Goal: Information Seeking & Learning: Check status

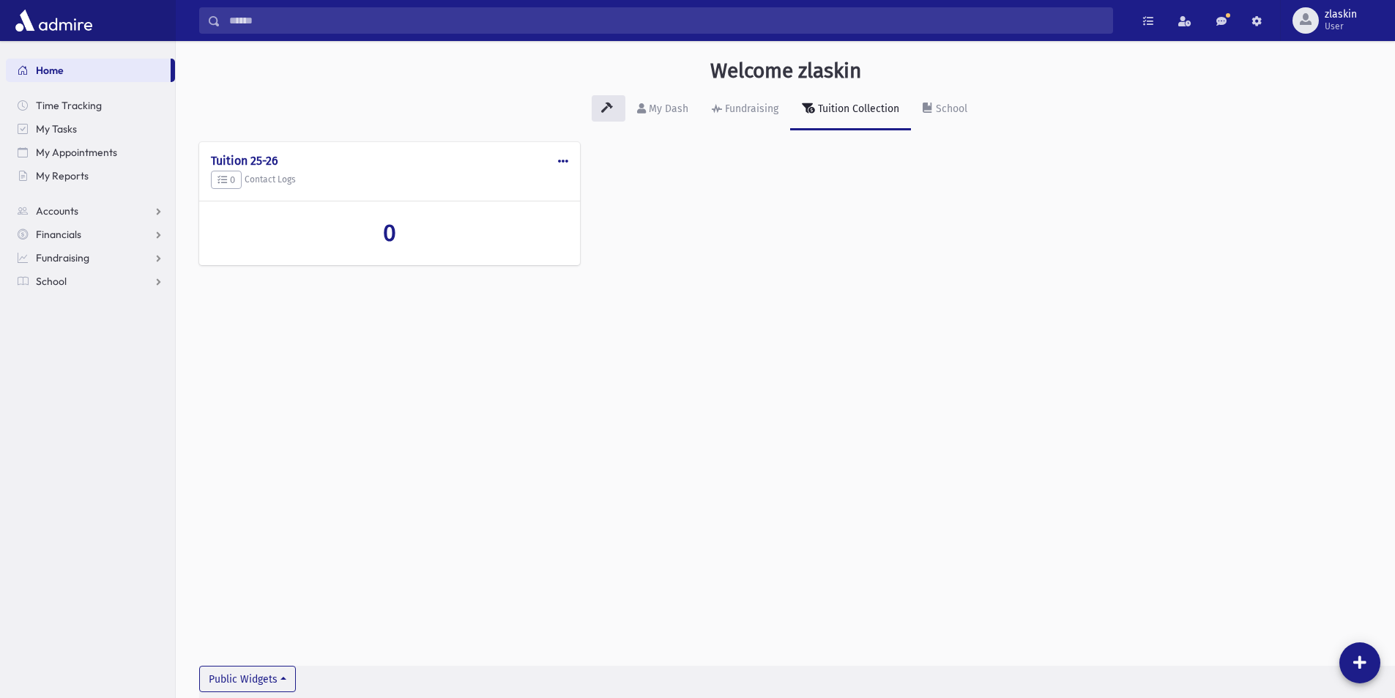
click at [427, 28] on input "Search" at bounding box center [666, 20] width 892 height 26
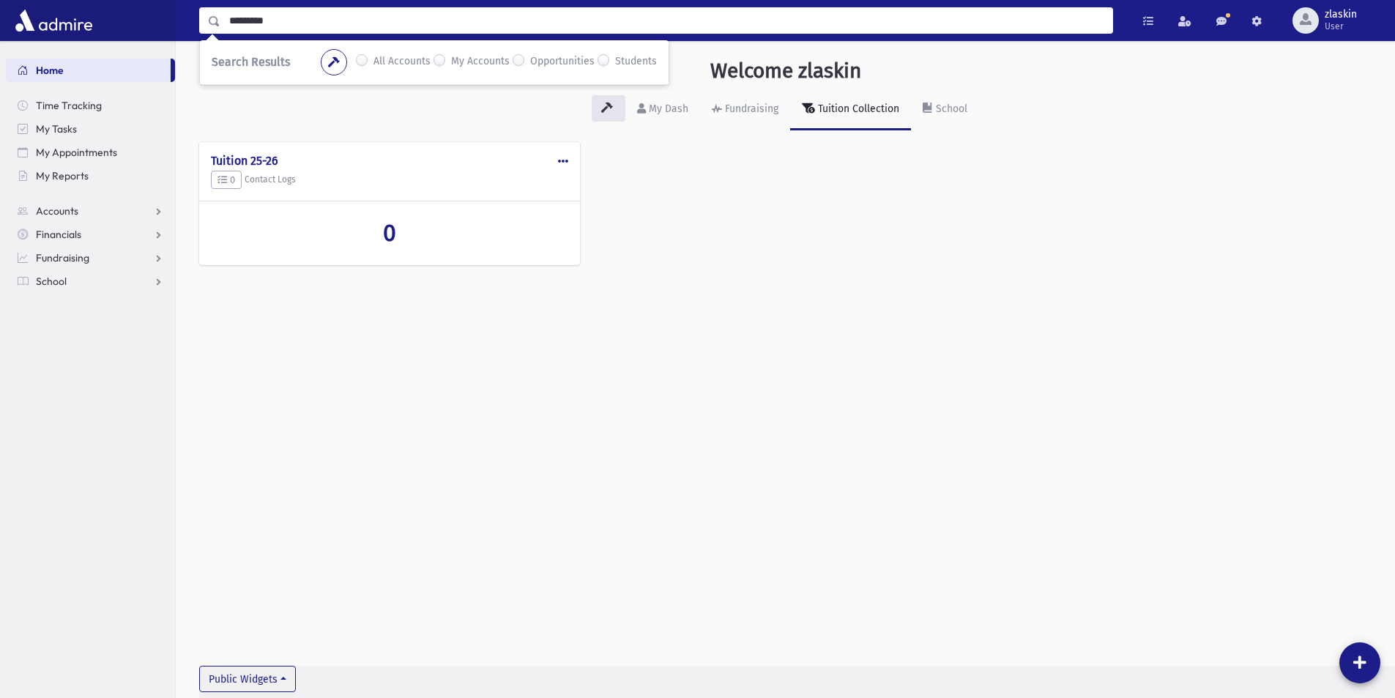
type input "*********"
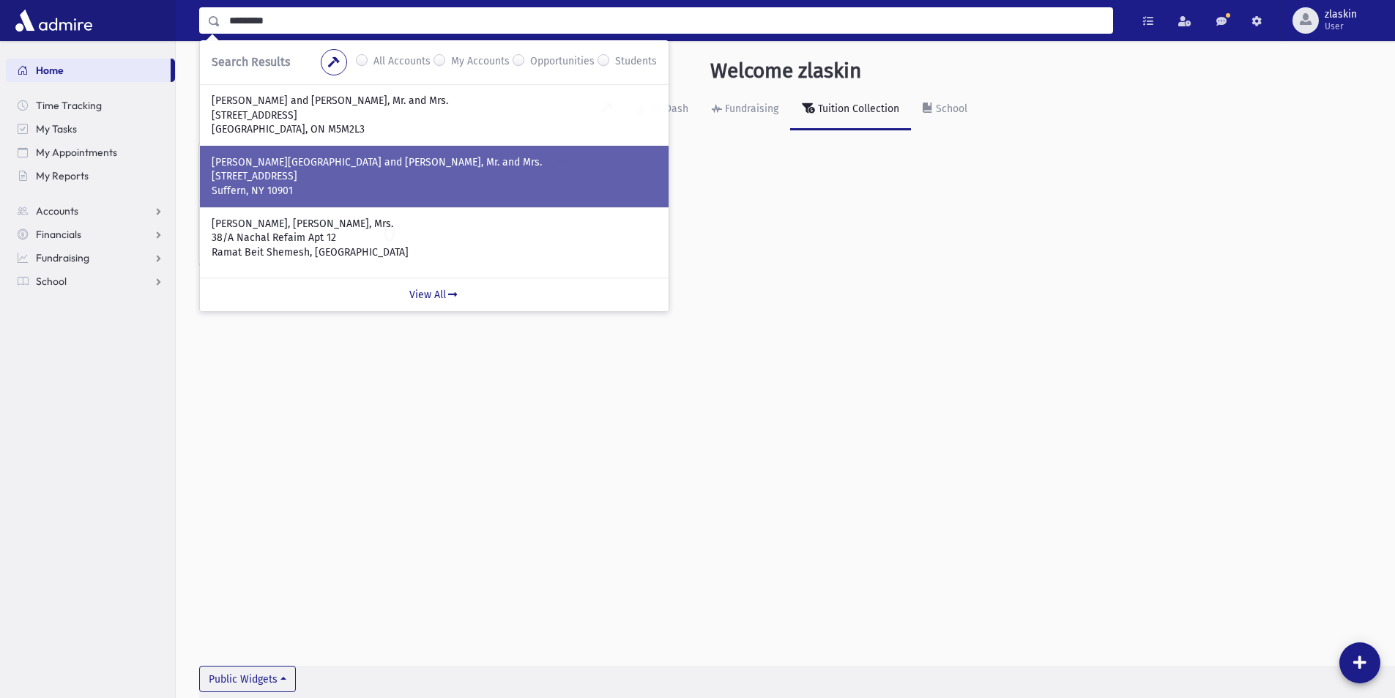
click at [354, 177] on p "[STREET_ADDRESS]" at bounding box center [434, 176] width 445 height 15
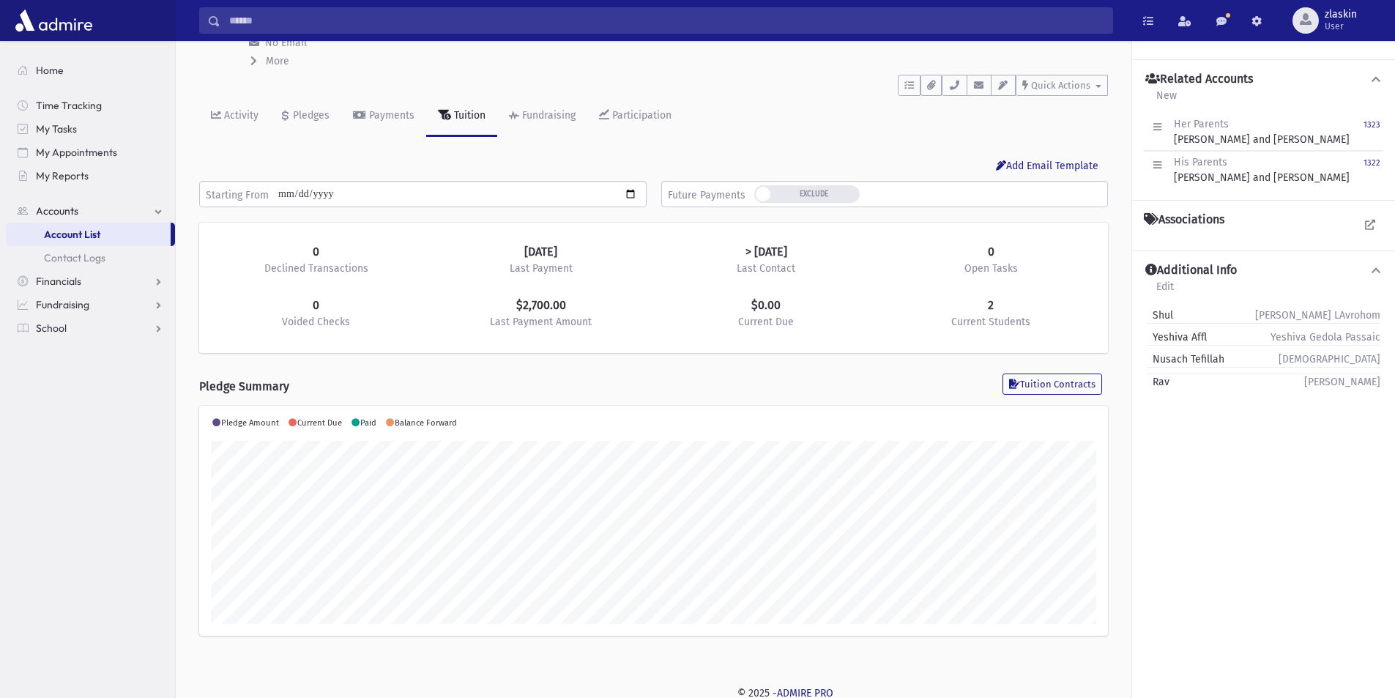
scroll to position [106, 0]
click at [234, 123] on link "Activity" at bounding box center [234, 113] width 71 height 41
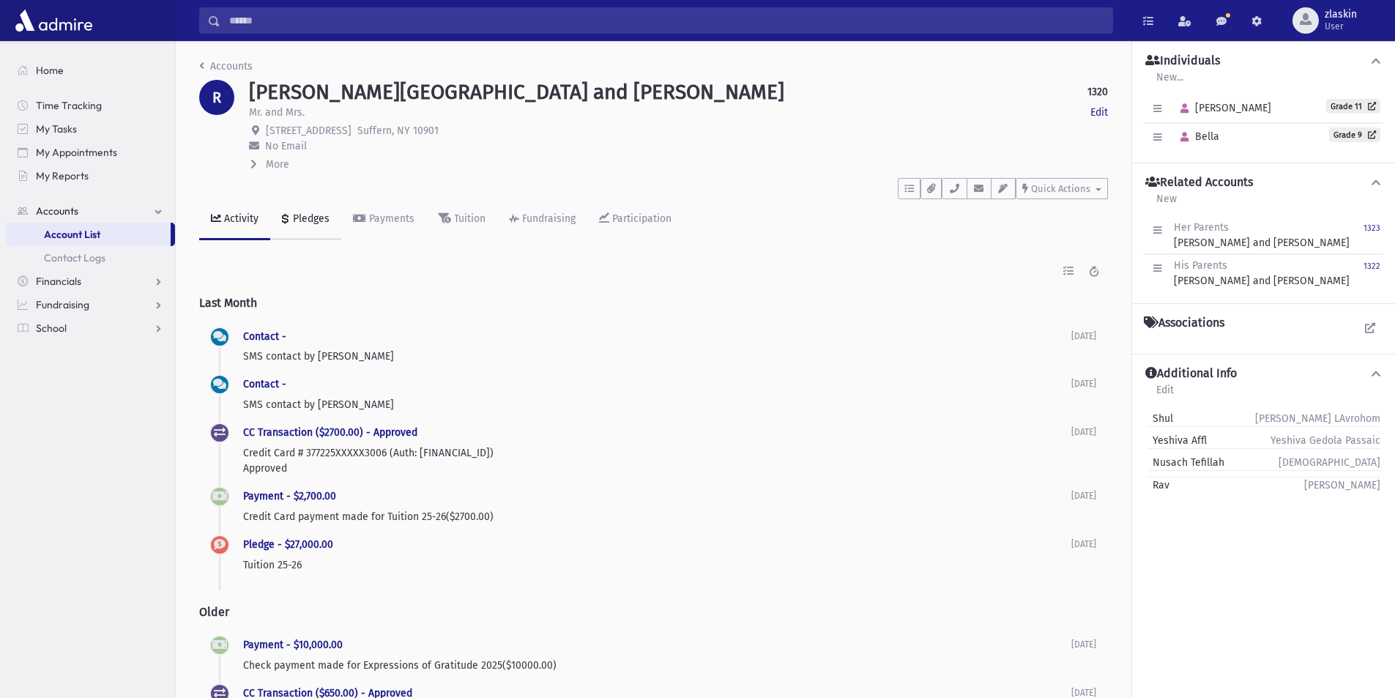
click at [312, 216] on div "Pledges" at bounding box center [310, 218] width 40 height 12
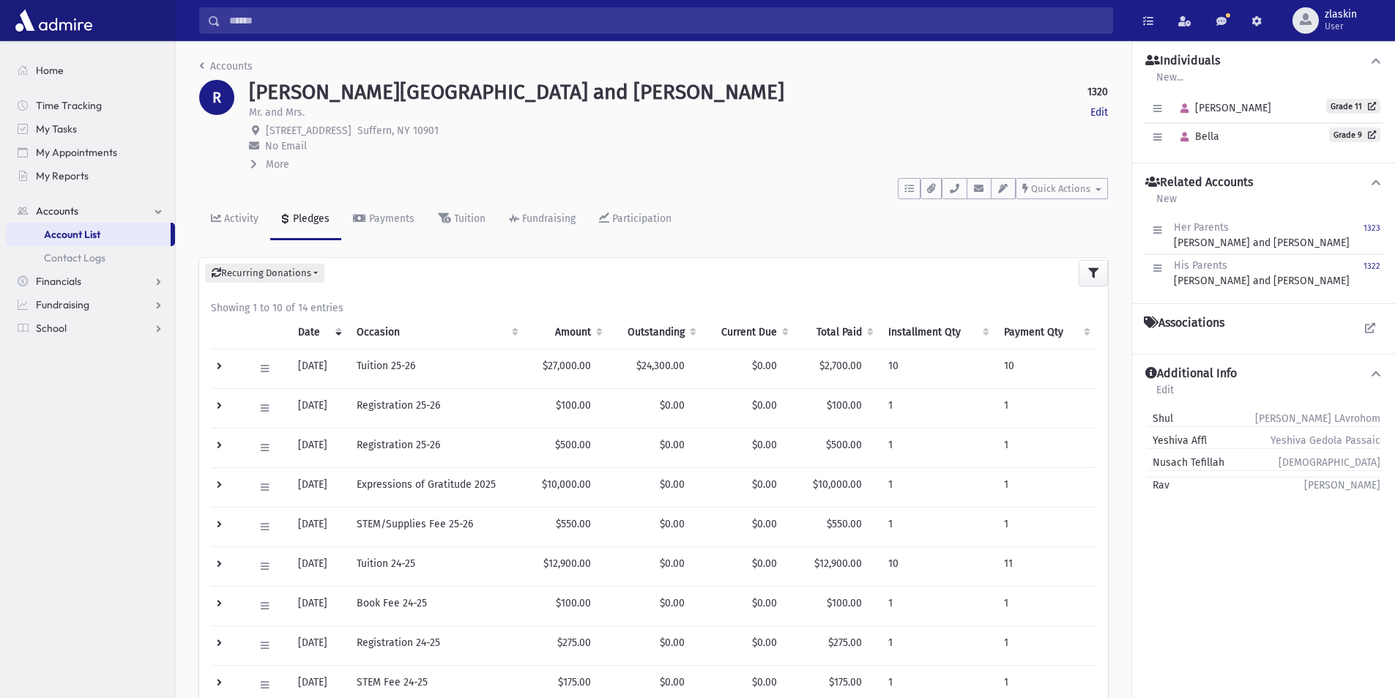
click at [220, 365] on td at bounding box center [228, 369] width 34 height 40
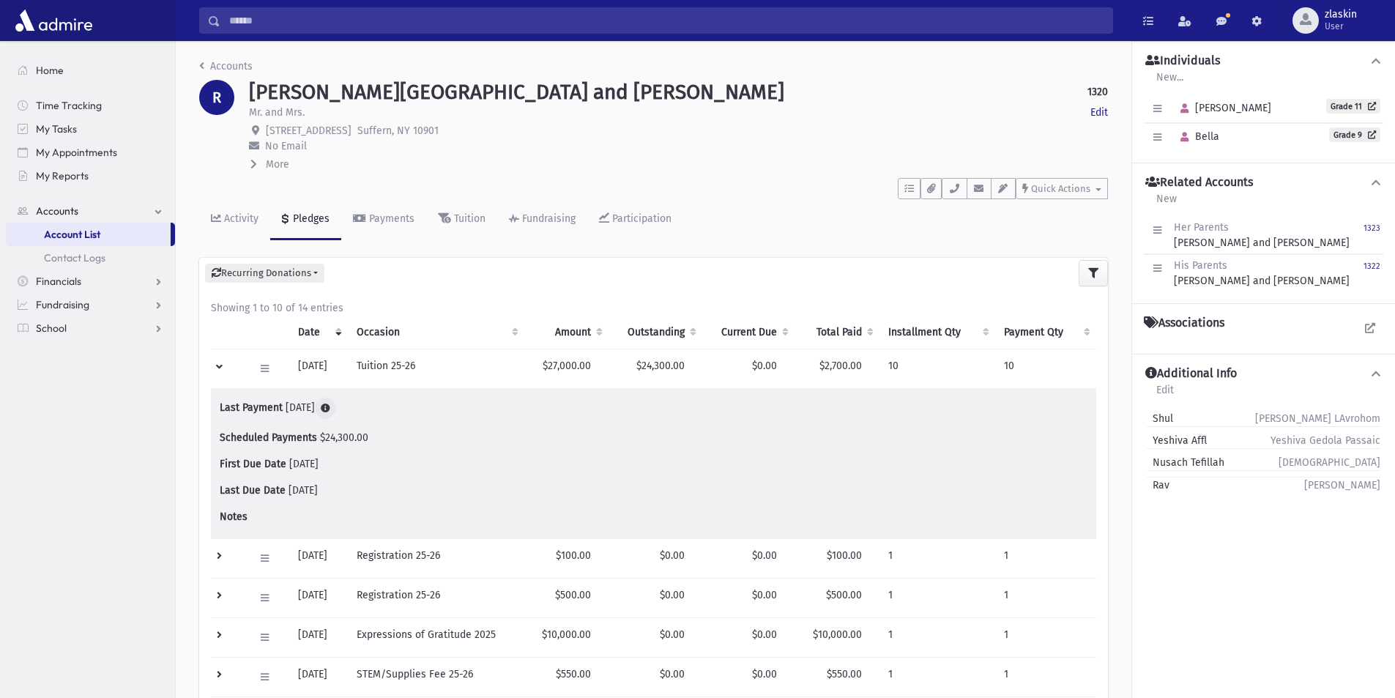
click at [330, 406] on icon at bounding box center [326, 409] width 10 height 10
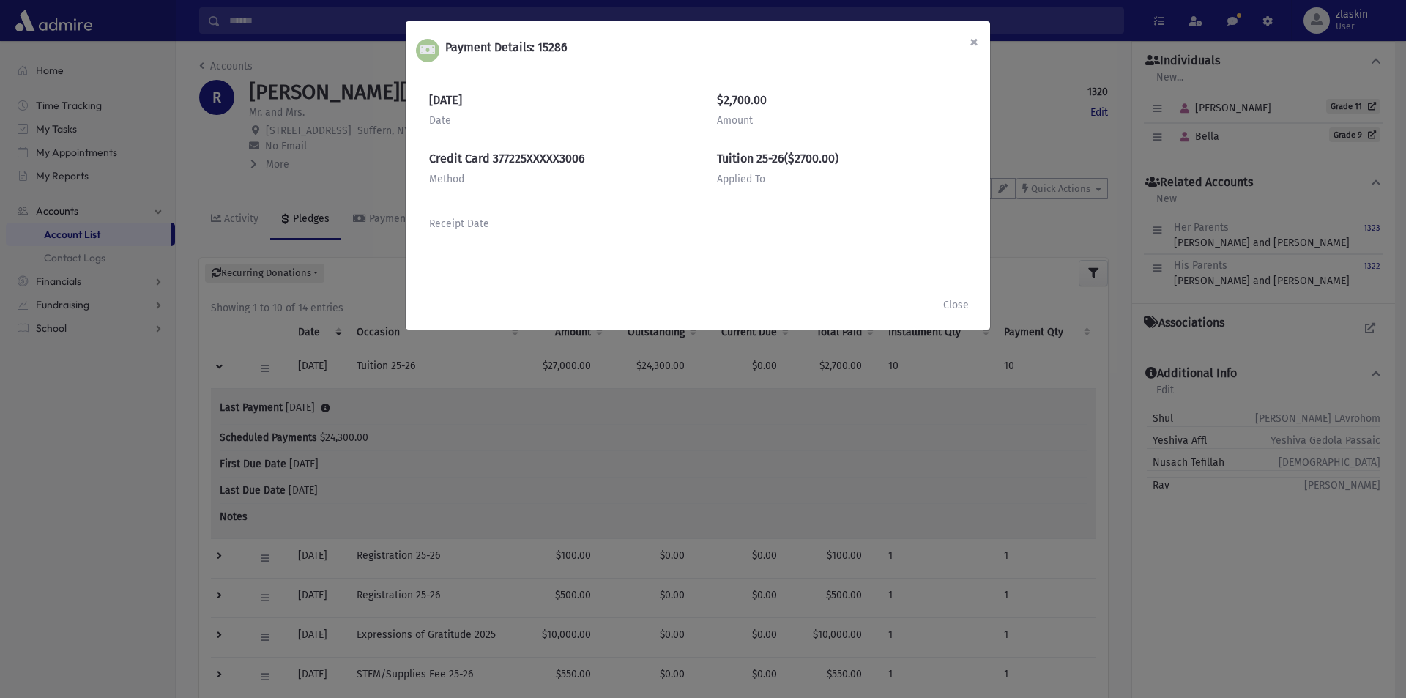
click at [970, 48] on span "×" at bounding box center [974, 41] width 9 height 21
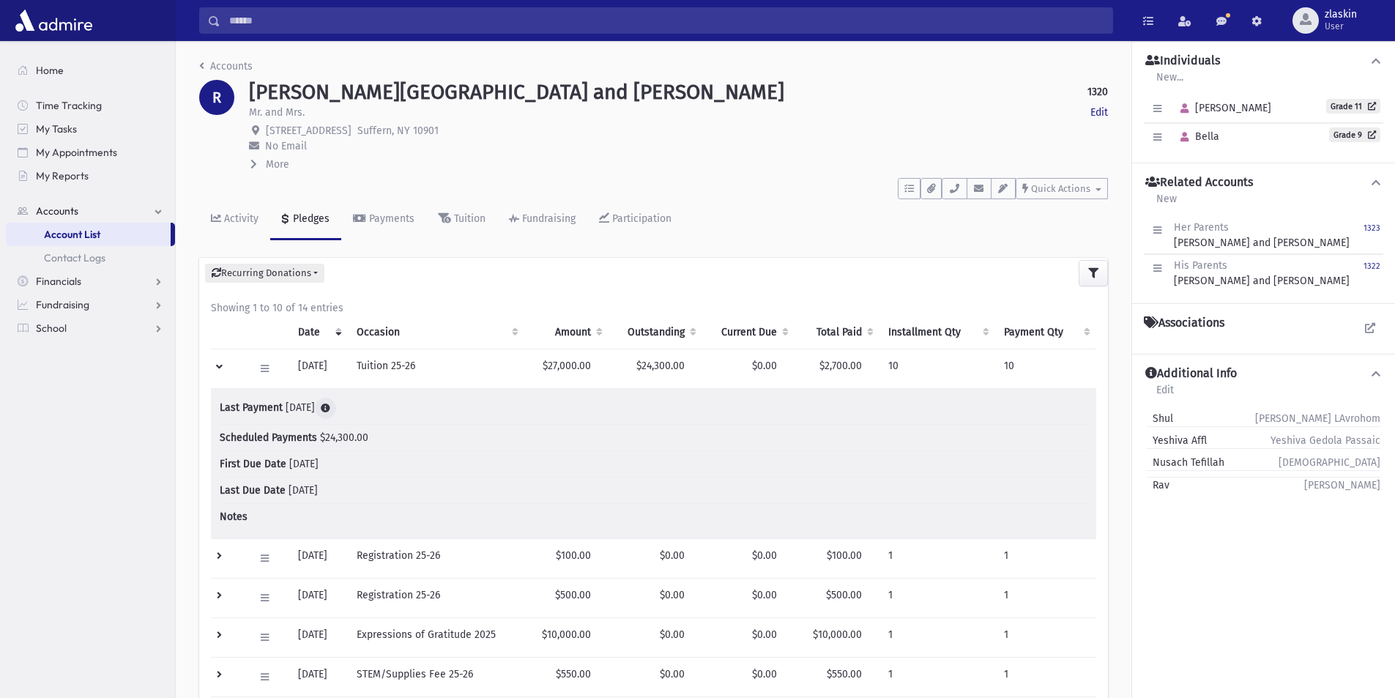
click at [330, 412] on icon at bounding box center [326, 409] width 10 height 10
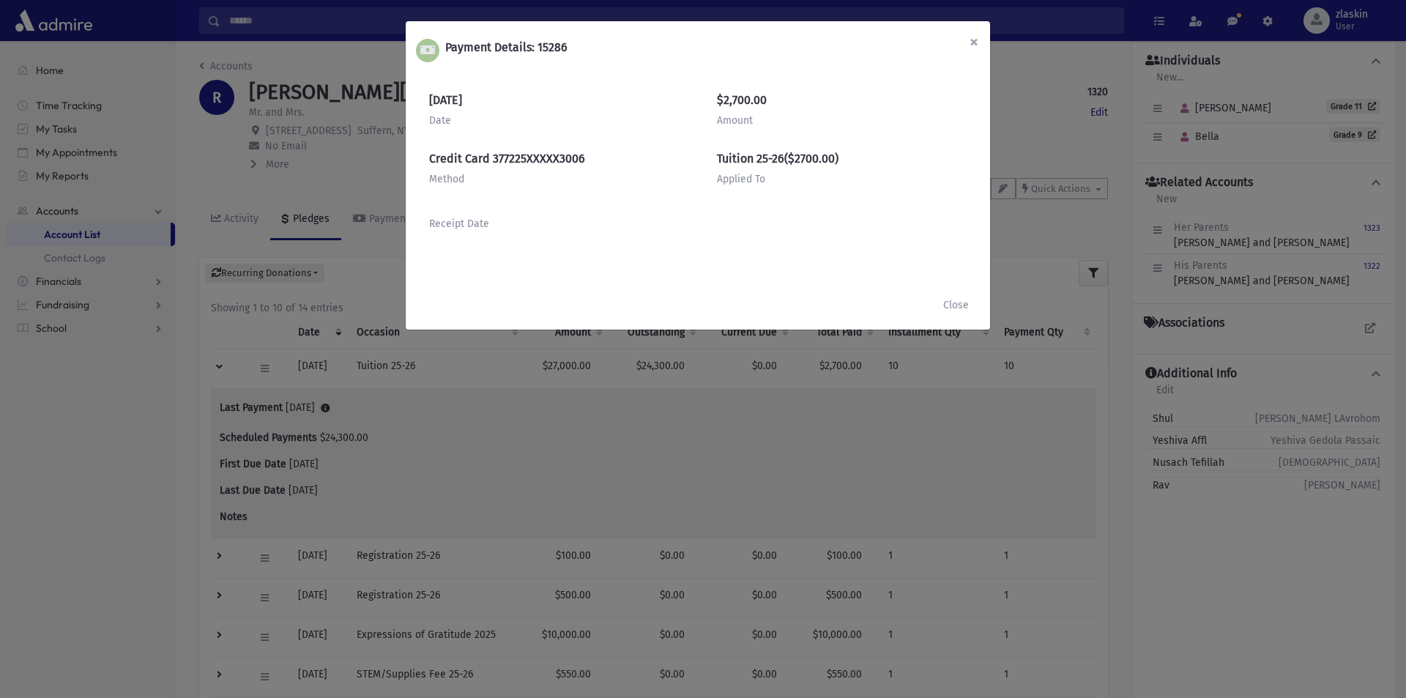
click at [973, 42] on span "×" at bounding box center [974, 41] width 9 height 21
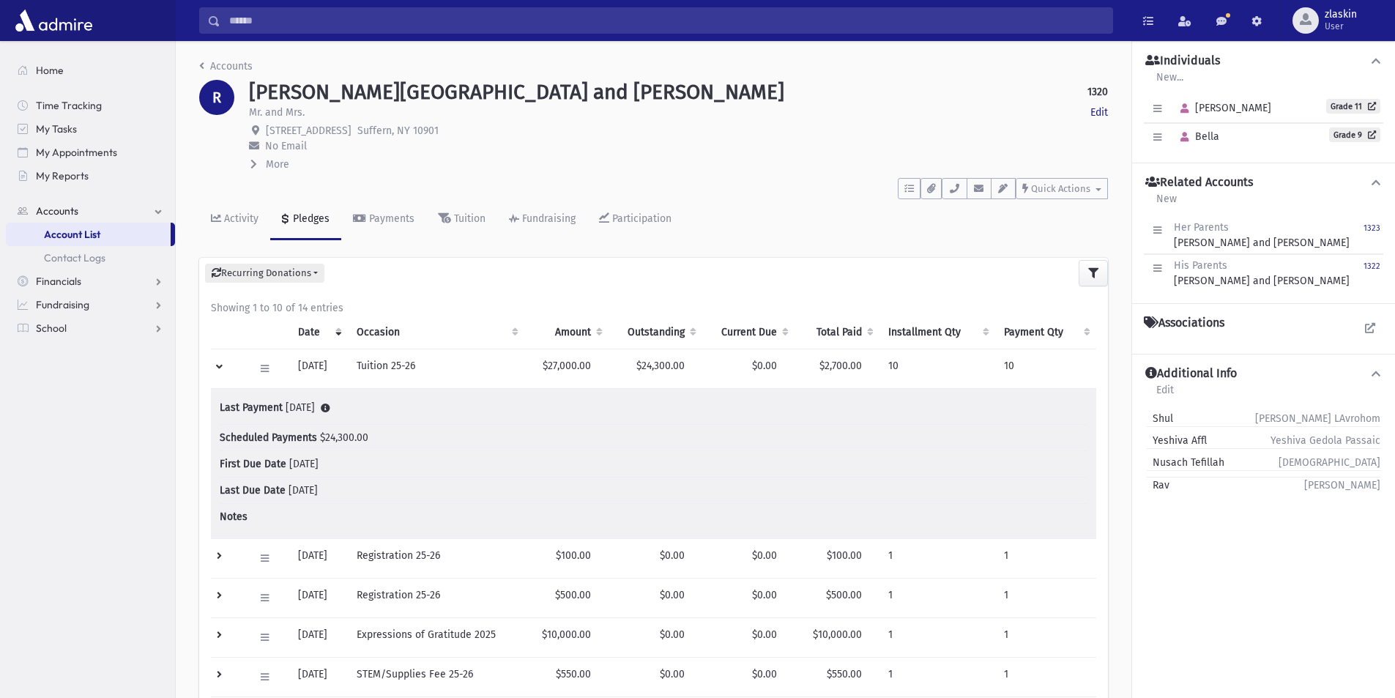
click at [223, 366] on td at bounding box center [228, 369] width 34 height 40
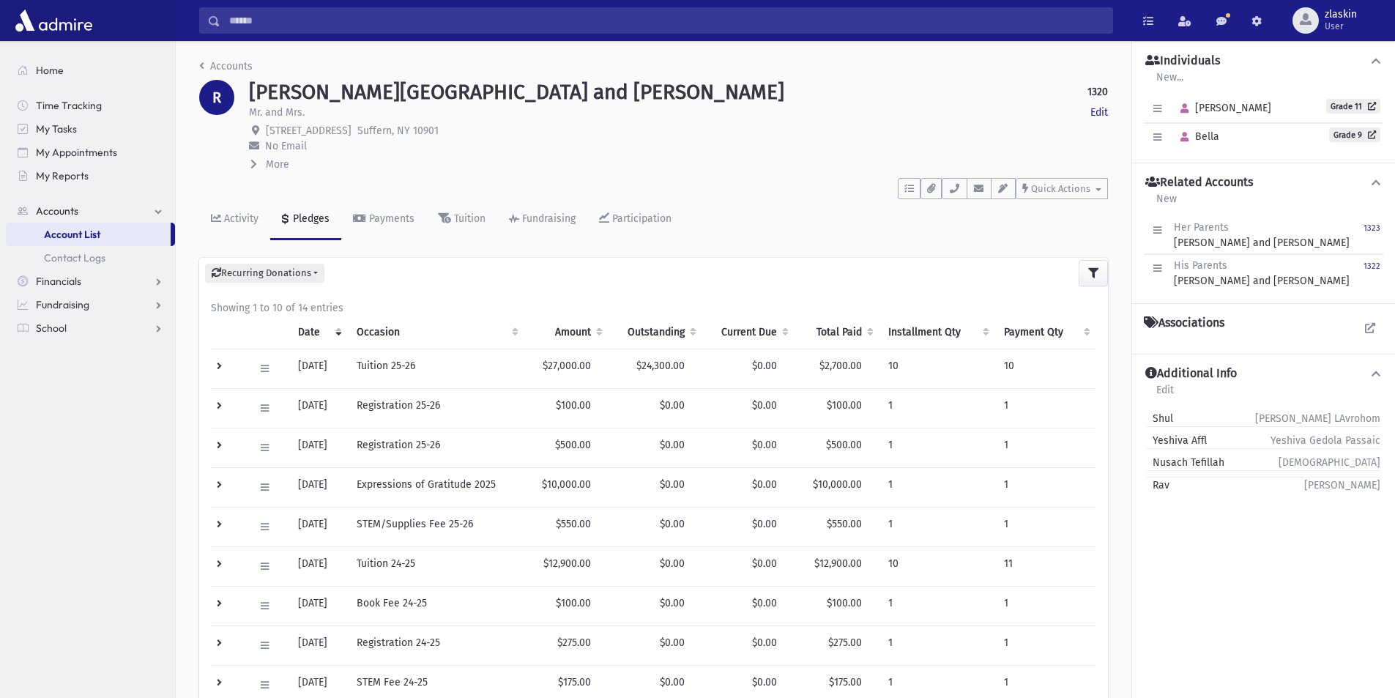
click at [219, 483] on td at bounding box center [228, 487] width 34 height 40
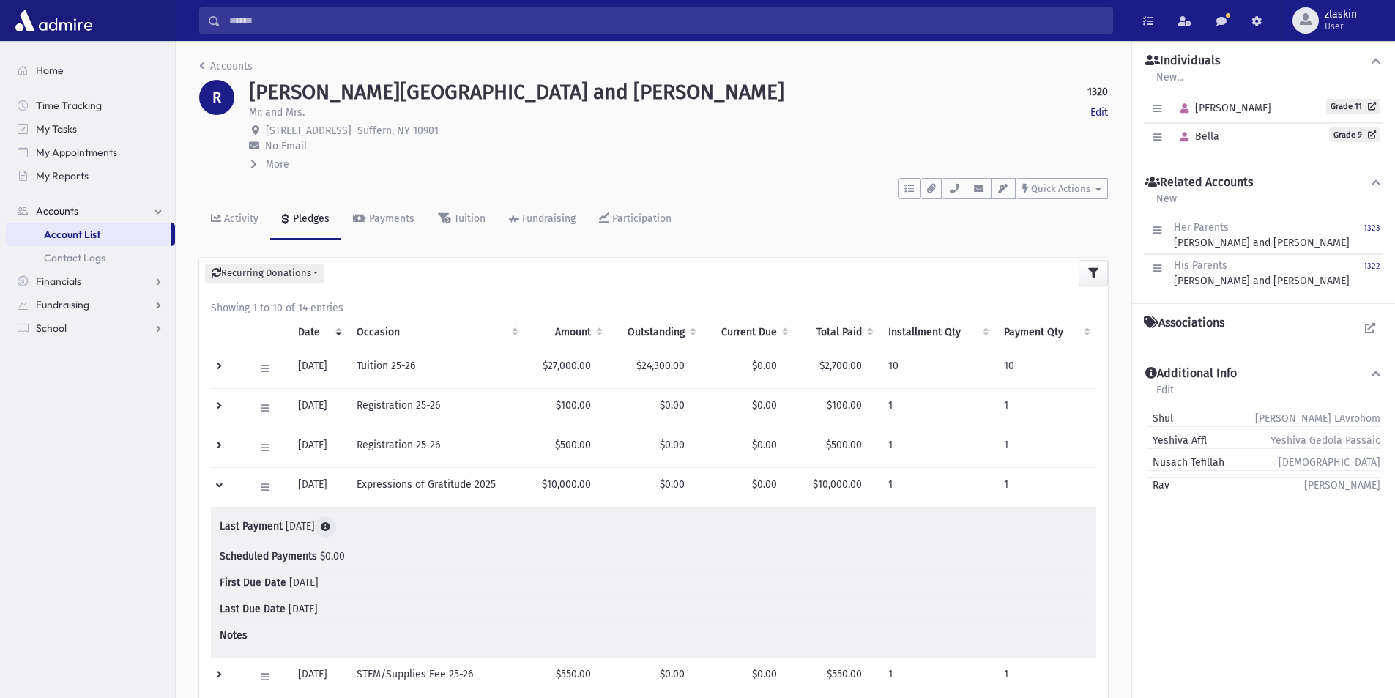
click at [330, 526] on icon at bounding box center [326, 527] width 10 height 10
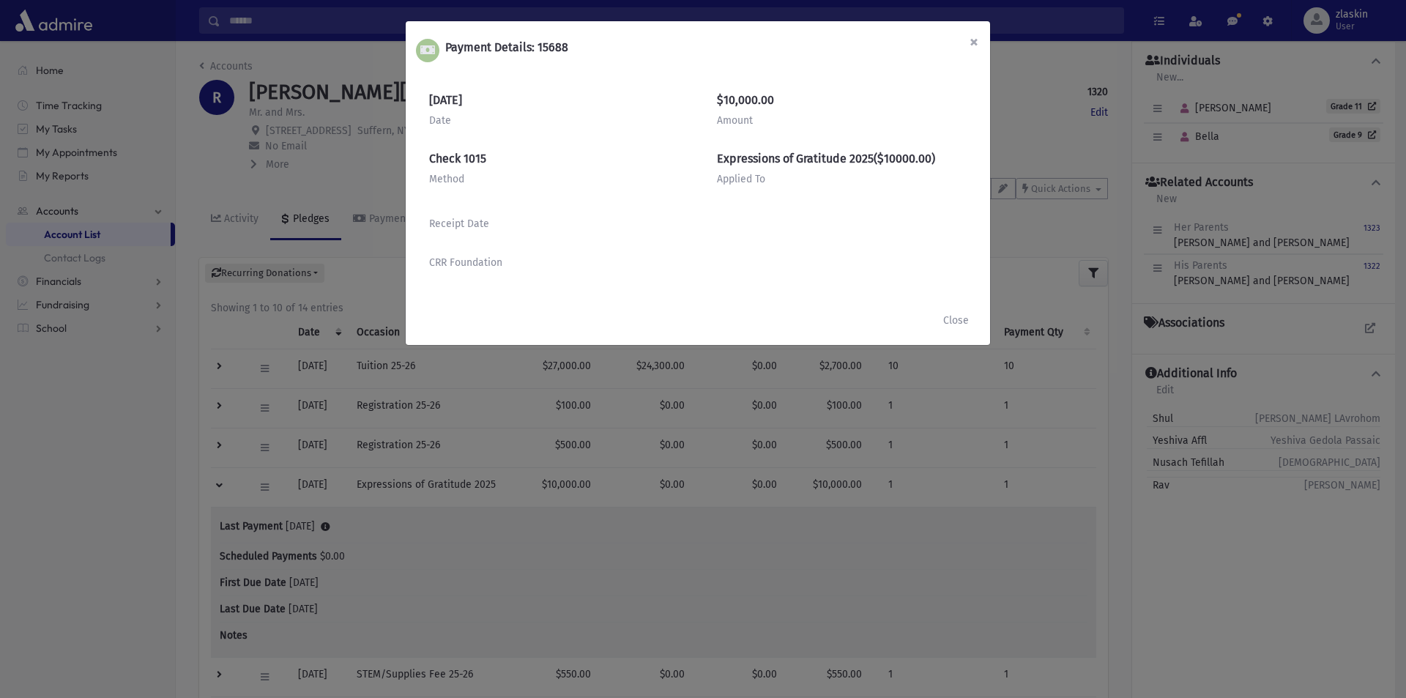
click at [975, 42] on span "×" at bounding box center [974, 41] width 9 height 21
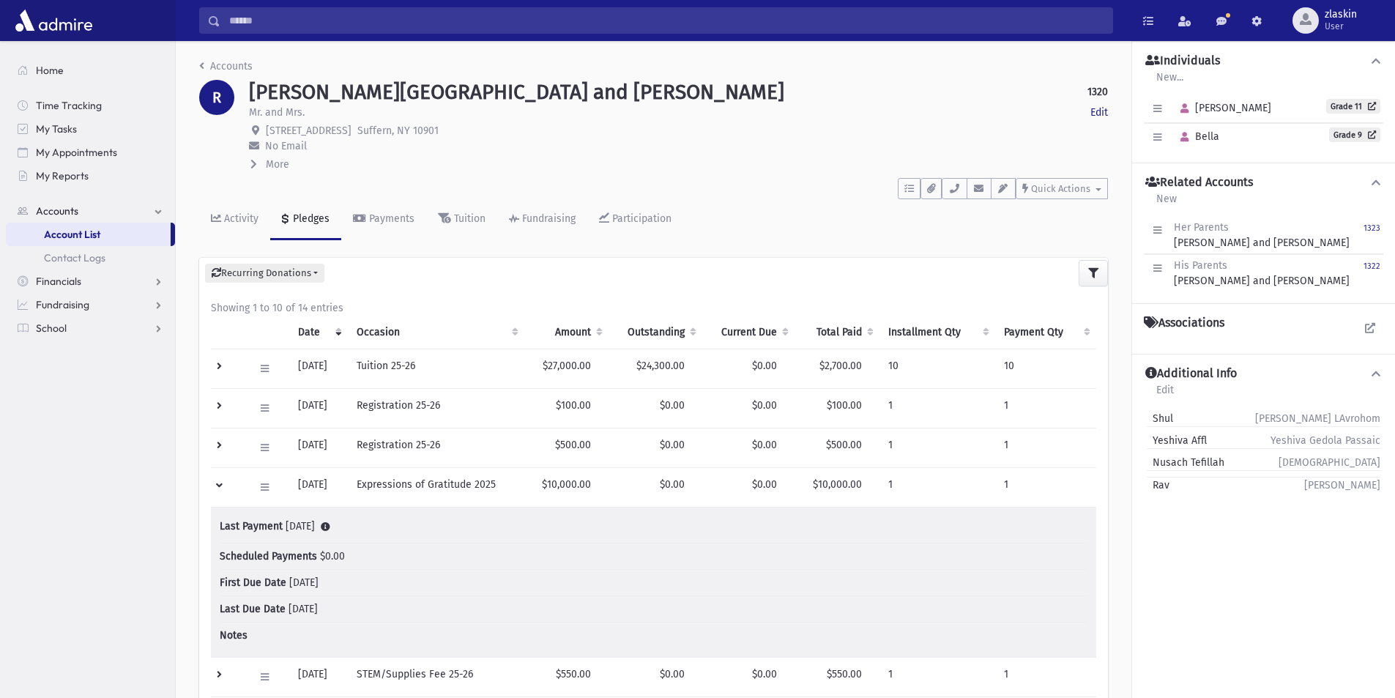
click at [218, 486] on td at bounding box center [228, 487] width 34 height 40
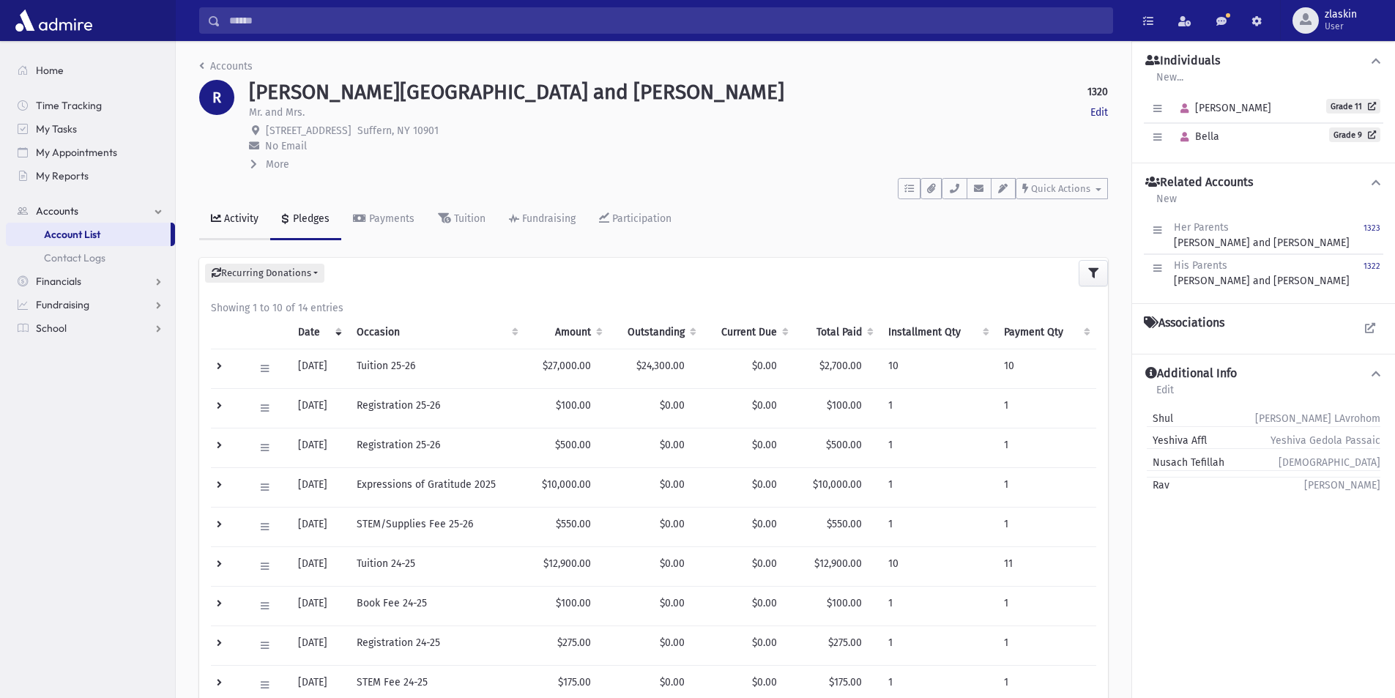
click at [243, 213] on div "Activity" at bounding box center [239, 218] width 37 height 12
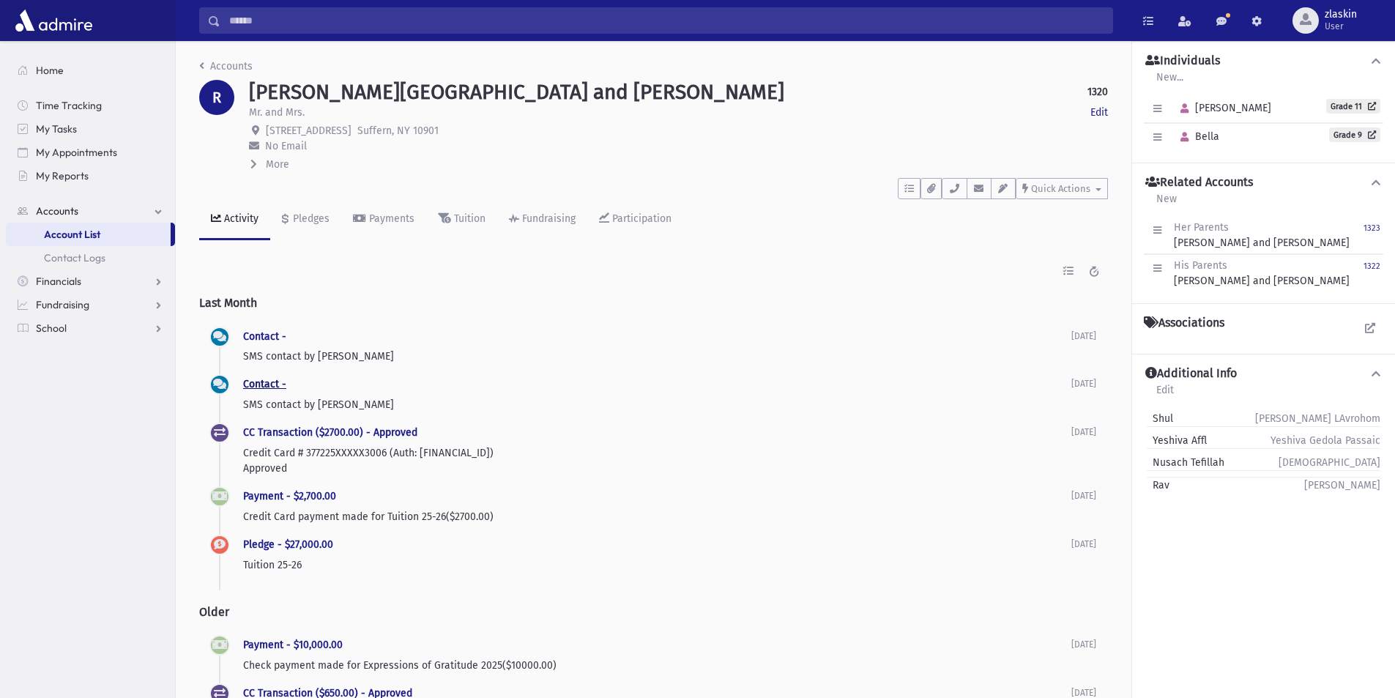
click at [262, 384] on link "Contact -" at bounding box center [264, 384] width 43 height 12
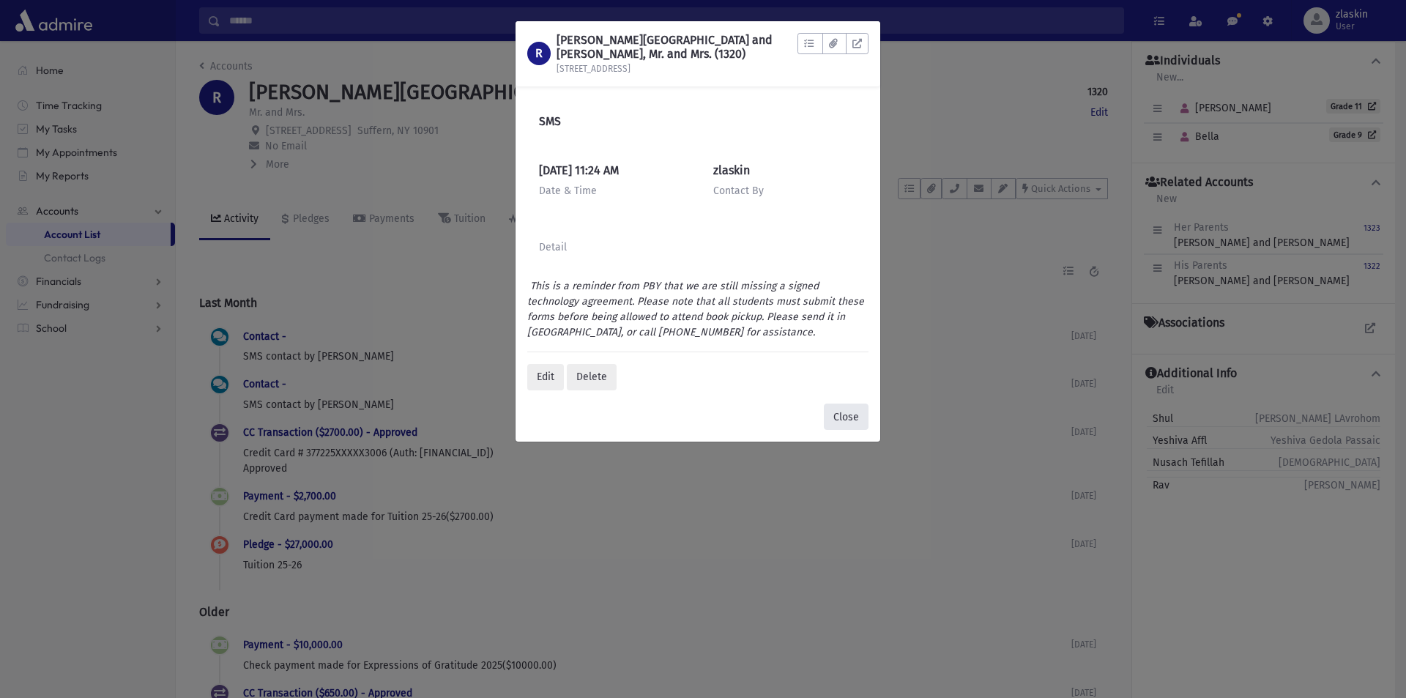
click at [843, 411] on button "Close" at bounding box center [846, 417] width 45 height 26
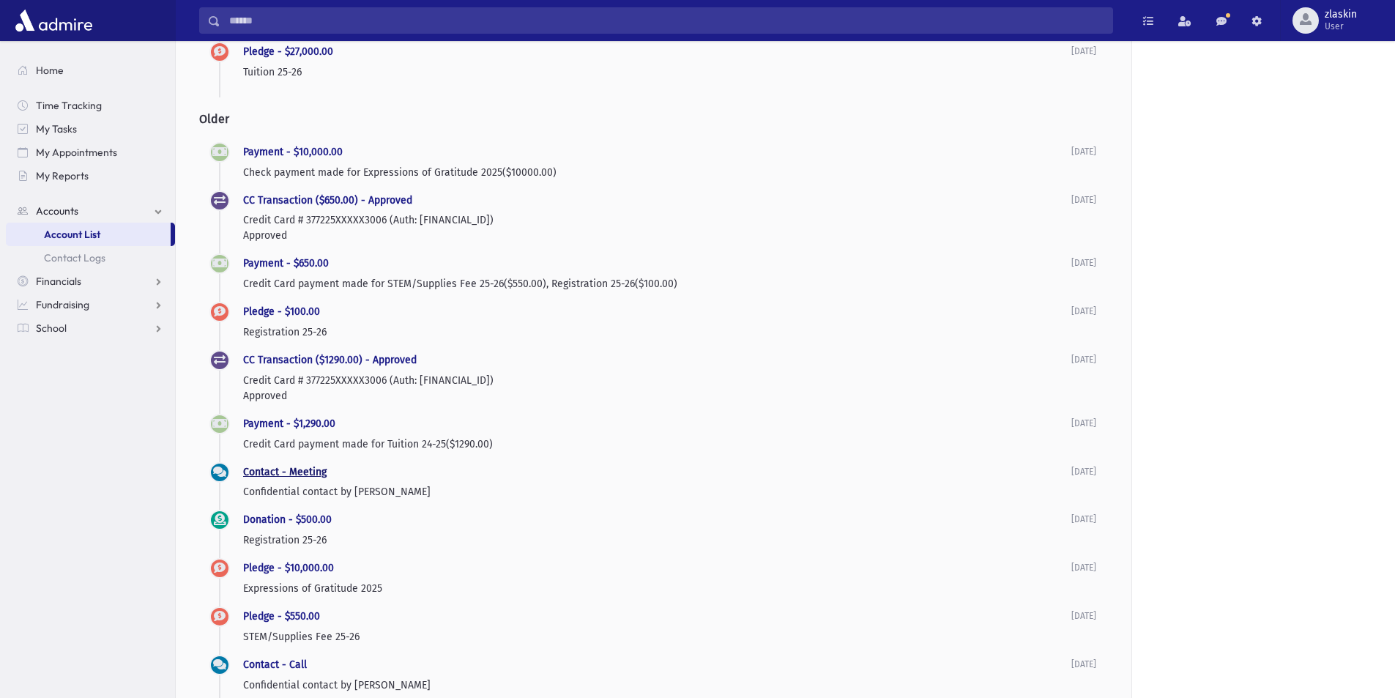
scroll to position [513, 0]
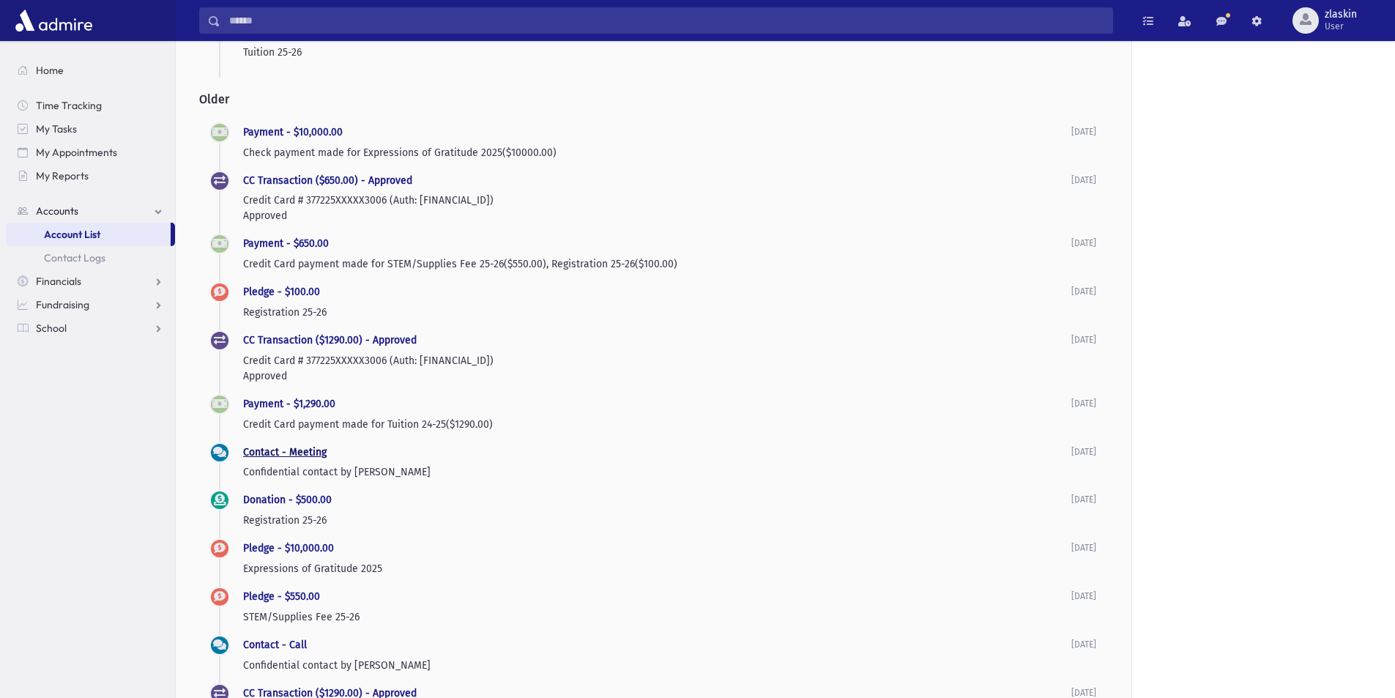
click at [283, 452] on link "Contact - Meeting" at bounding box center [284, 452] width 83 height 12
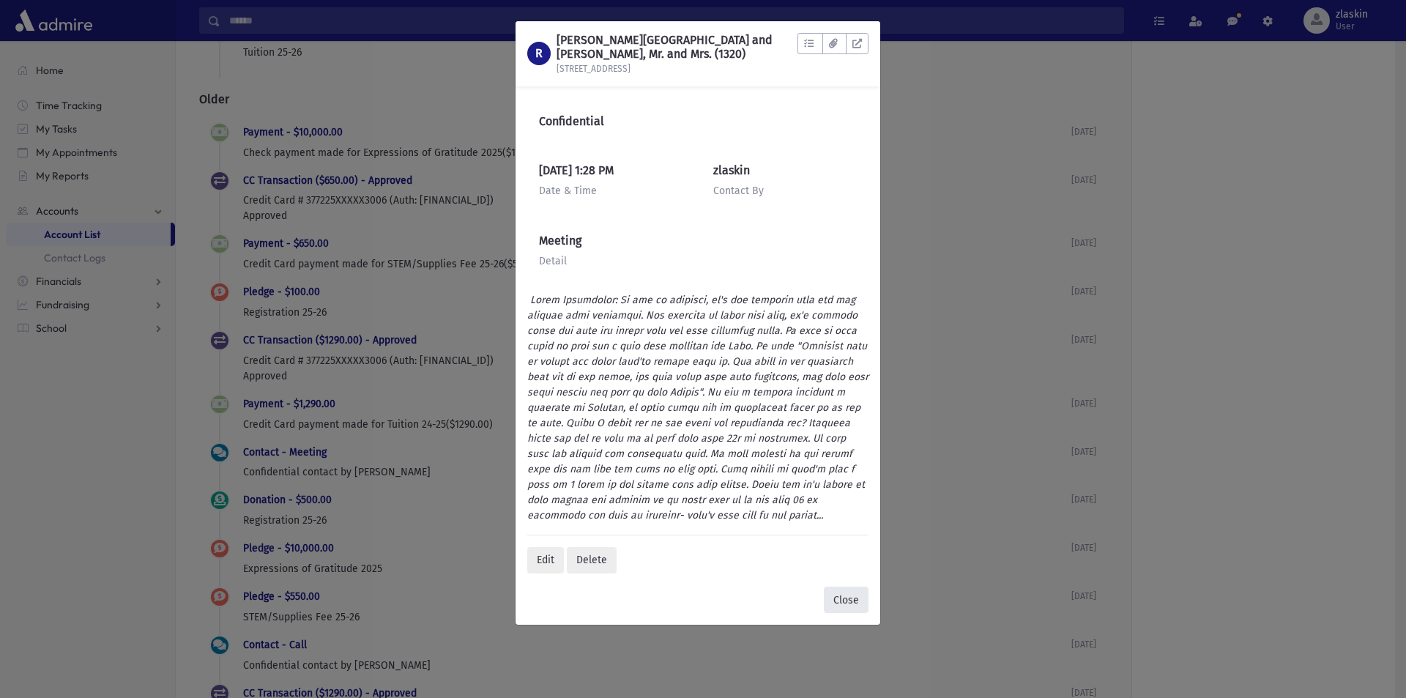
click at [848, 595] on button "Close" at bounding box center [846, 600] width 45 height 26
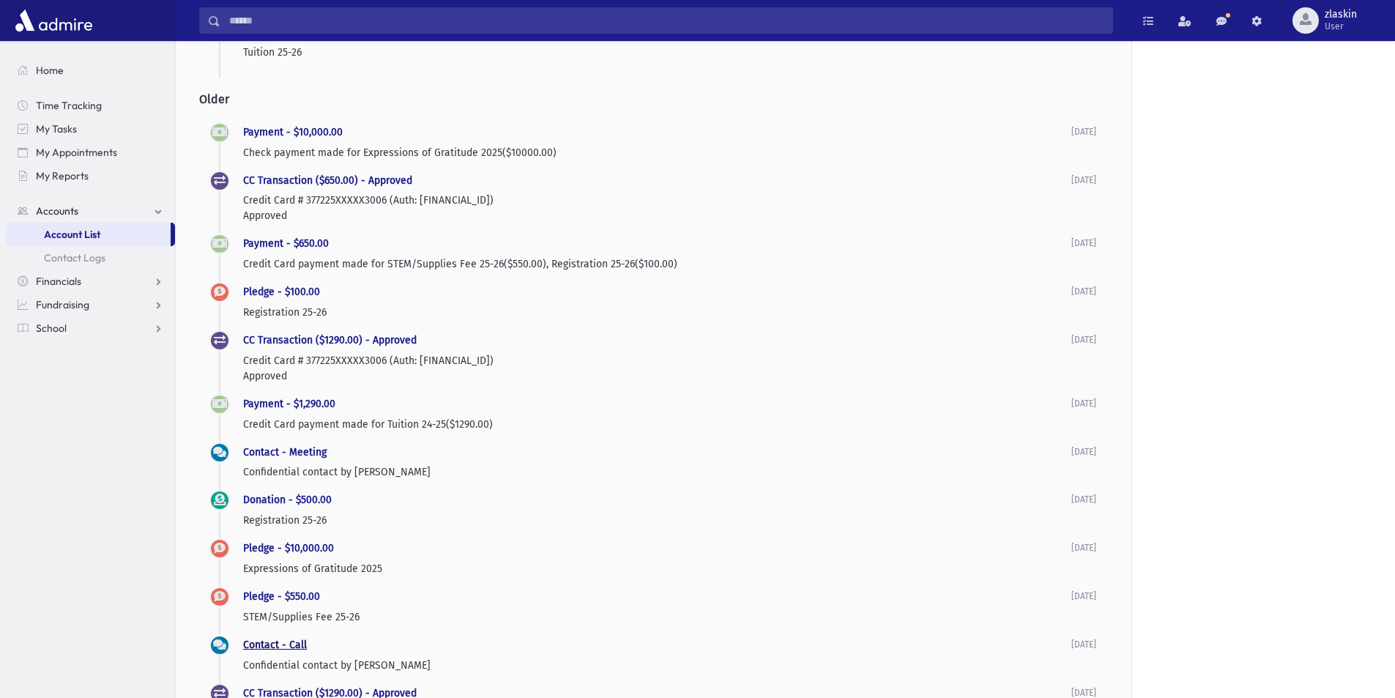
click at [280, 644] on link "Contact - Call" at bounding box center [275, 645] width 64 height 12
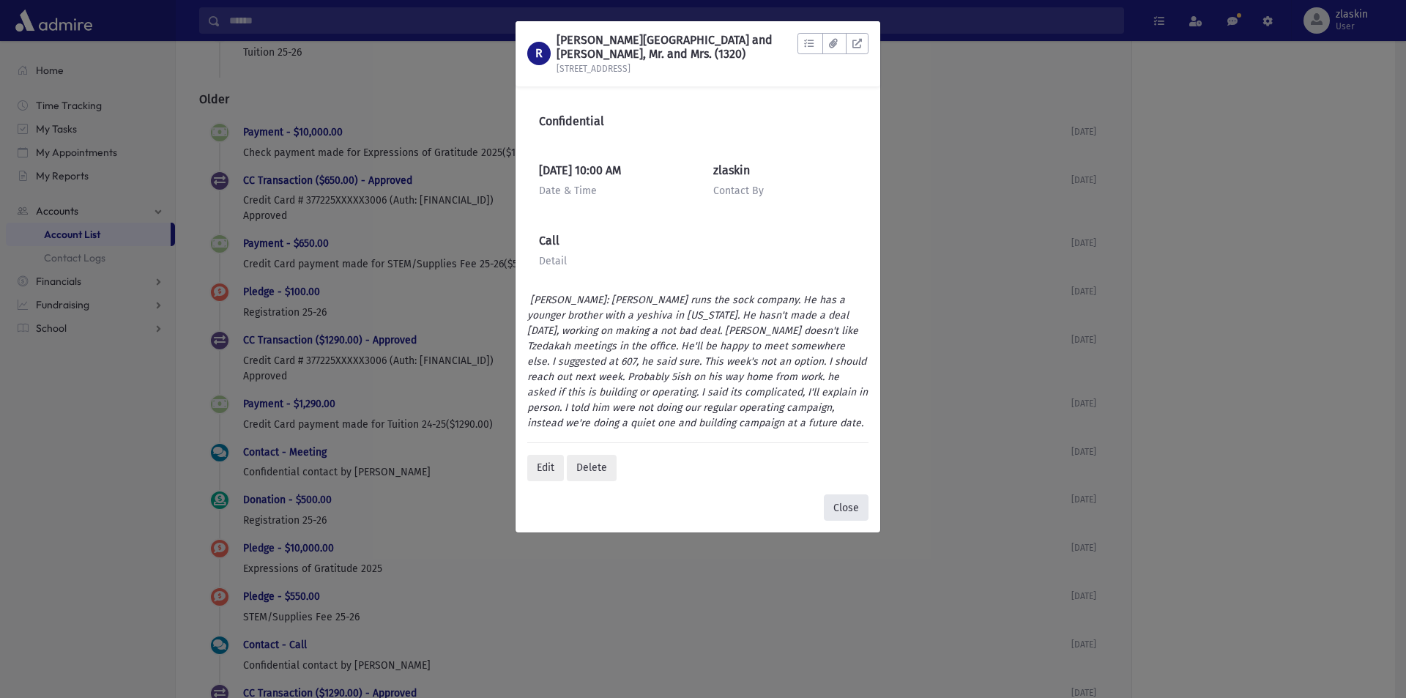
click at [844, 516] on button "Close" at bounding box center [846, 507] width 45 height 26
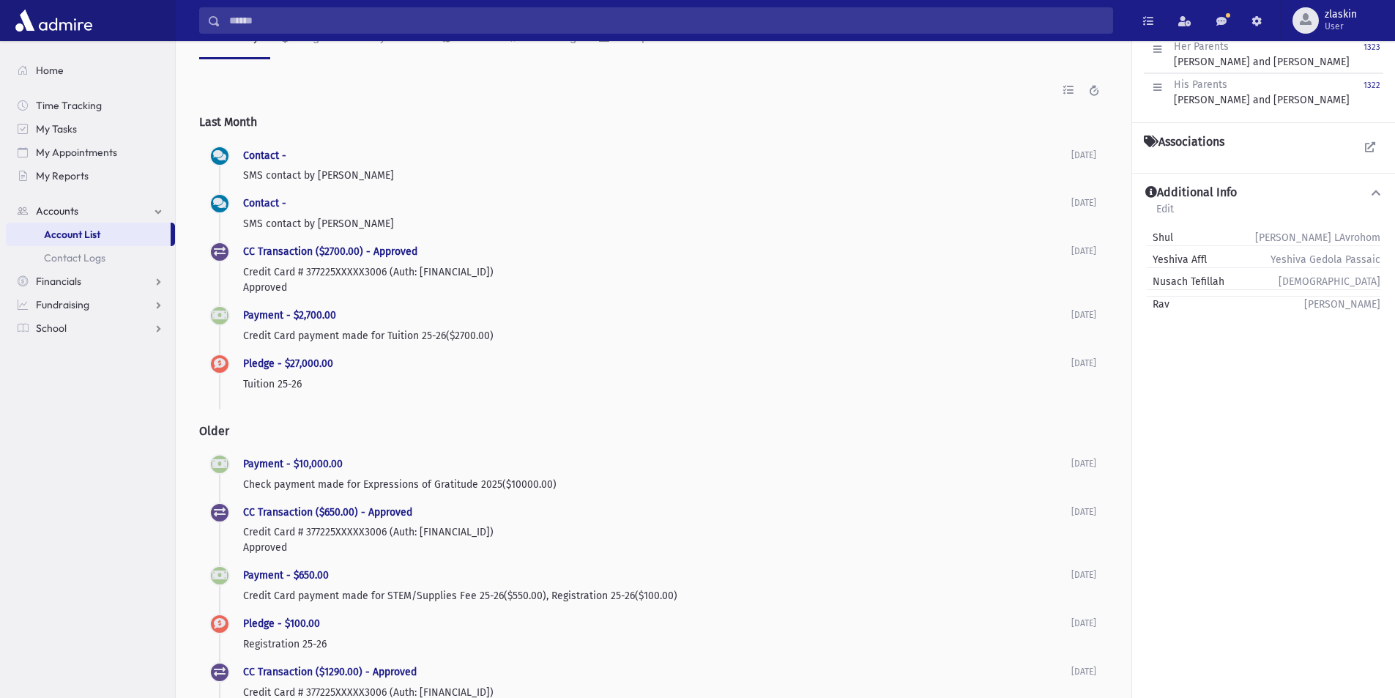
scroll to position [0, 0]
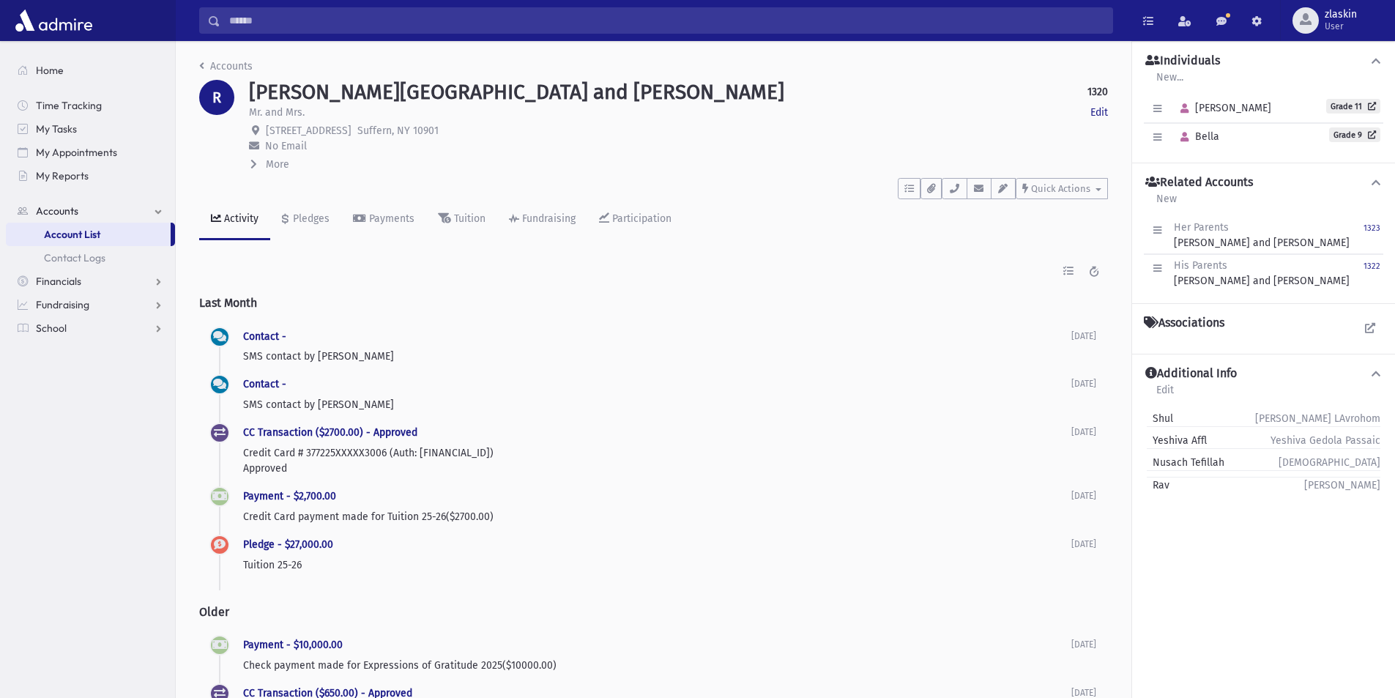
click at [93, 231] on span "Account List" at bounding box center [72, 234] width 56 height 13
